Goal: Navigation & Orientation: Find specific page/section

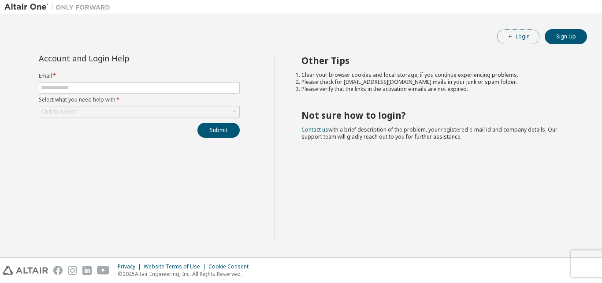
click at [519, 33] on button "Login" at bounding box center [518, 36] width 42 height 15
click at [521, 37] on button "Login" at bounding box center [518, 36] width 42 height 15
click at [516, 30] on button "Login" at bounding box center [518, 36] width 42 height 15
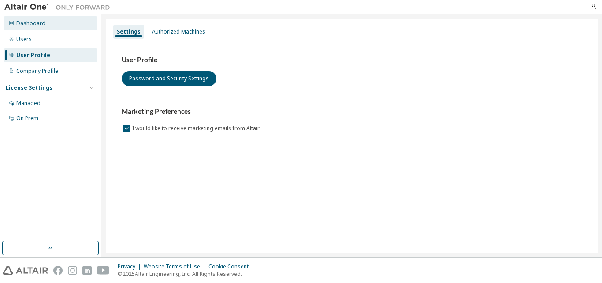
click at [30, 26] on div "Dashboard" at bounding box center [51, 23] width 94 height 14
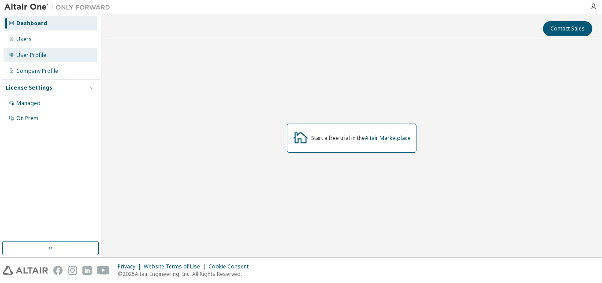
click at [32, 60] on div "User Profile" at bounding box center [51, 55] width 94 height 14
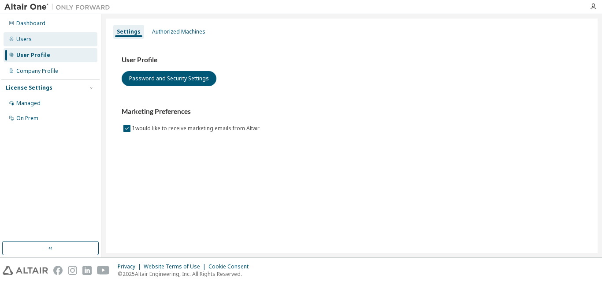
click at [32, 44] on div "Users" at bounding box center [51, 39] width 94 height 14
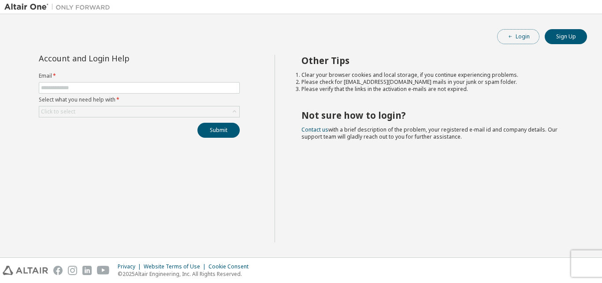
click at [513, 39] on span "button" at bounding box center [510, 36] width 7 height 7
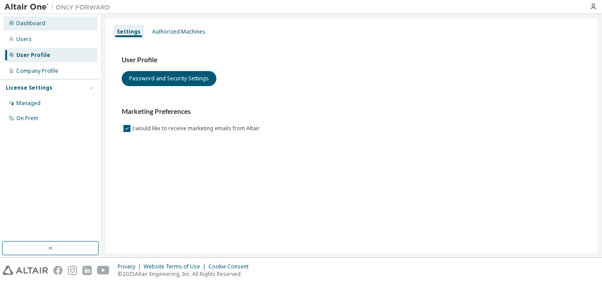
click at [52, 22] on div "Dashboard" at bounding box center [51, 23] width 94 height 14
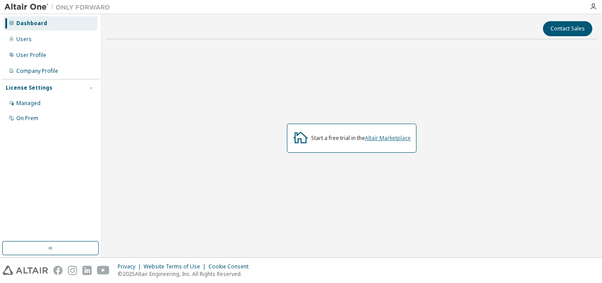
click at [379, 139] on link "Altair Marketplace" at bounding box center [388, 137] width 46 height 7
click at [592, 9] on icon "button" at bounding box center [593, 6] width 7 height 7
click at [592, 6] on icon "button" at bounding box center [593, 6] width 7 height 7
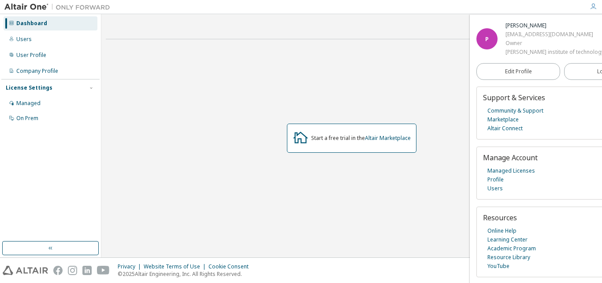
click at [414, 52] on div "Start a free trial in the Altair Marketplace" at bounding box center [352, 138] width 492 height 184
click at [389, 139] on link "Altair Marketplace" at bounding box center [388, 137] width 46 height 7
